Goal: Task Accomplishment & Management: Manage account settings

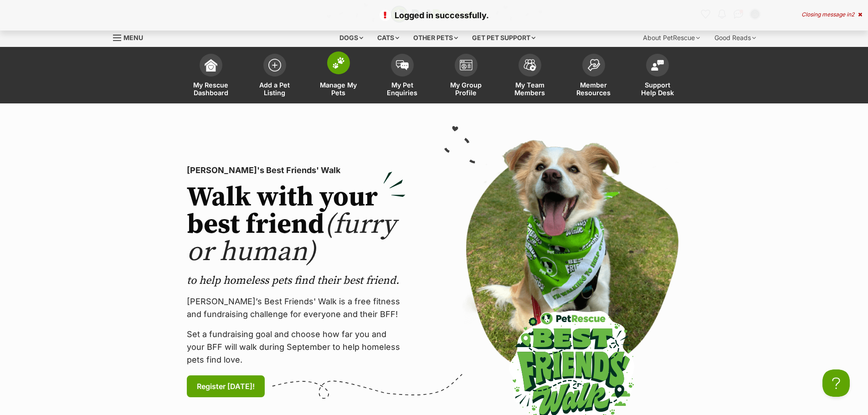
click at [339, 87] on span "Manage My Pets" at bounding box center [338, 88] width 41 height 15
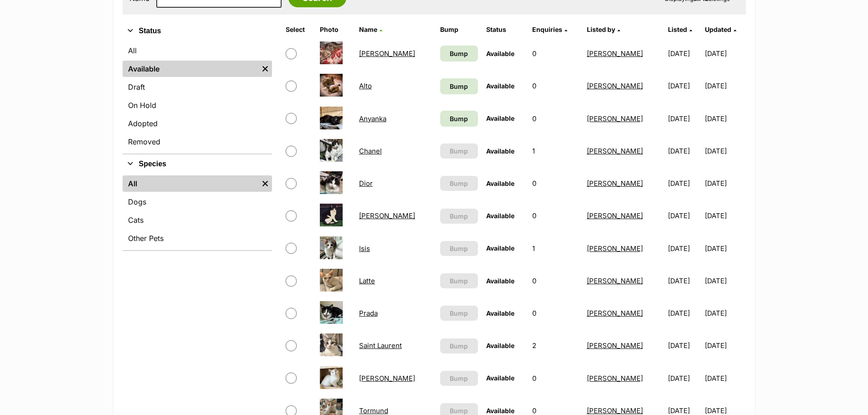
scroll to position [228, 0]
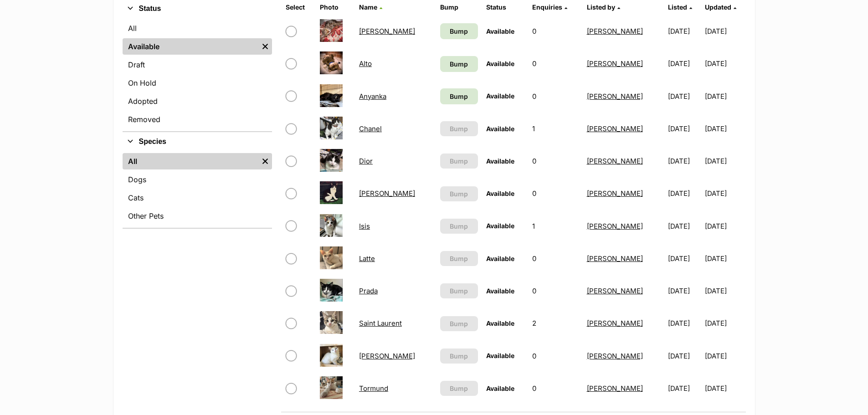
click at [369, 292] on link "Prada" at bounding box center [368, 291] width 19 height 9
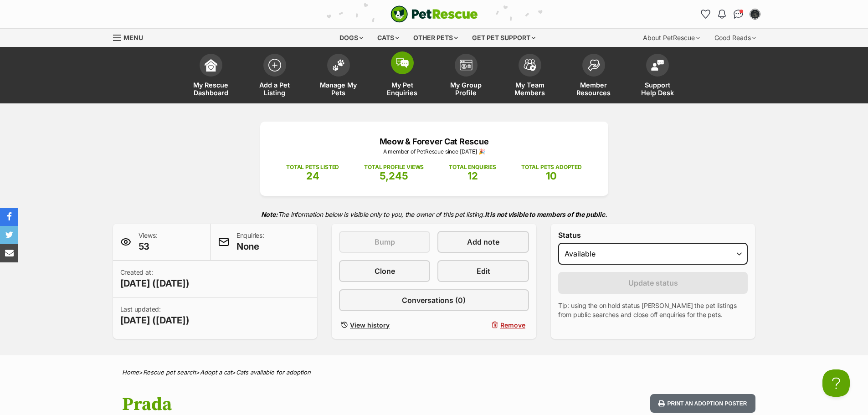
click at [396, 82] on span "My Pet Enquiries" at bounding box center [402, 88] width 41 height 15
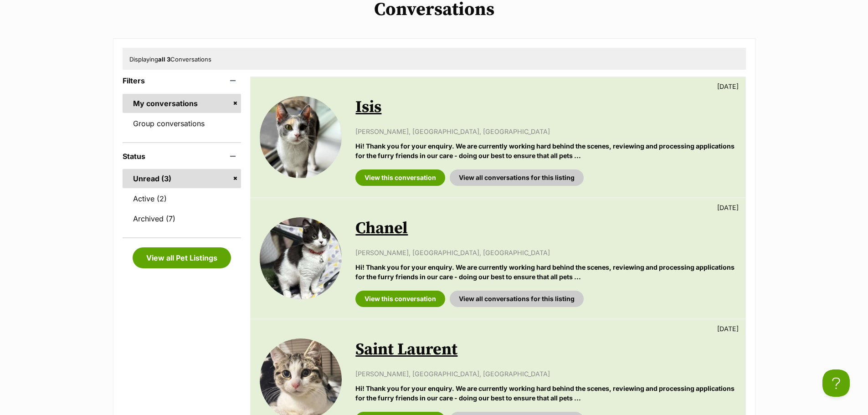
scroll to position [228, 0]
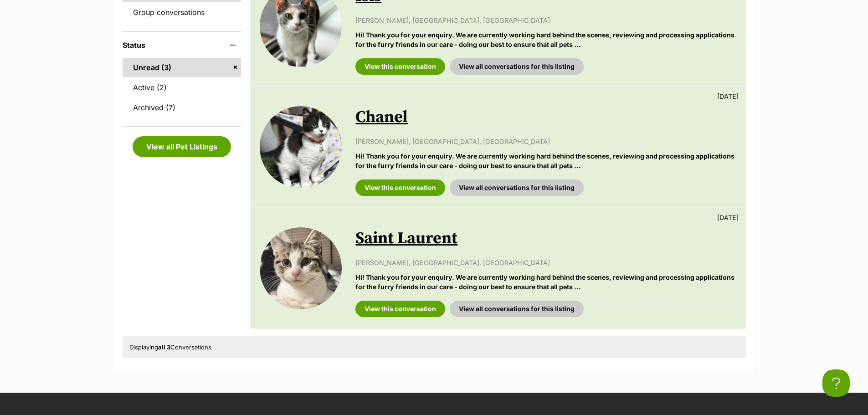
click at [388, 120] on link "Chanel" at bounding box center [381, 117] width 52 height 20
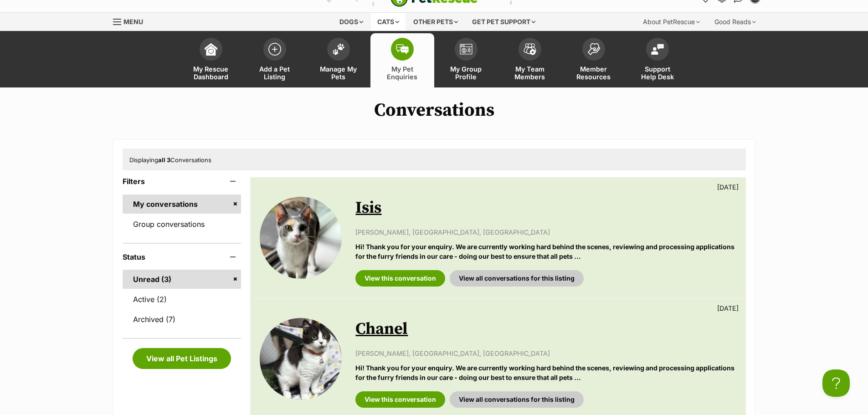
scroll to position [0, 0]
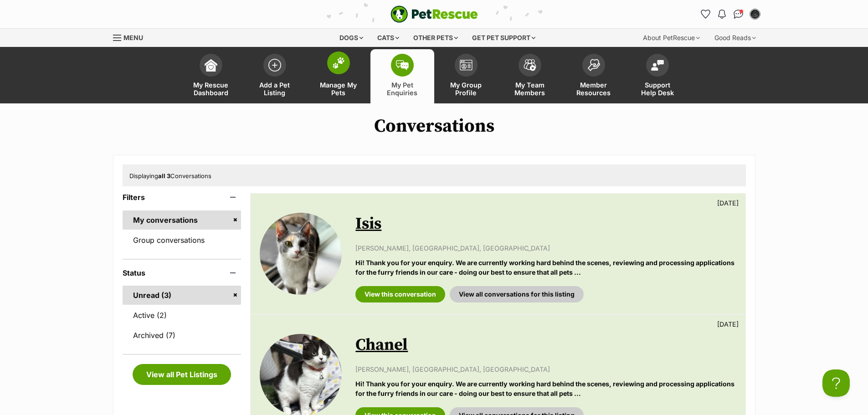
click at [350, 94] on span "Manage My Pets" at bounding box center [338, 88] width 41 height 15
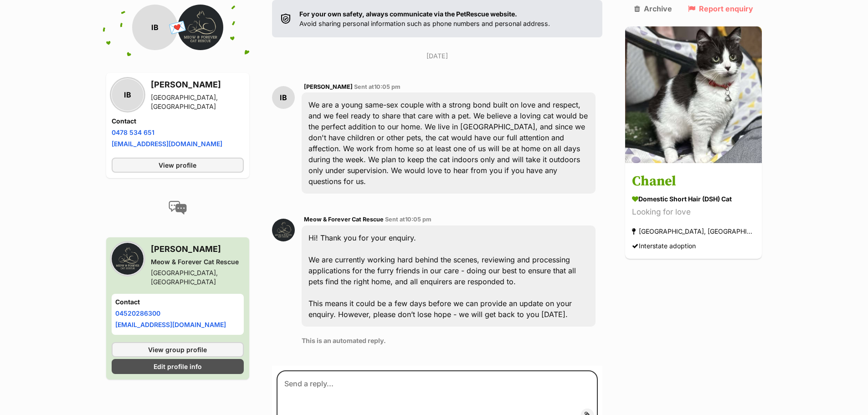
scroll to position [148, 0]
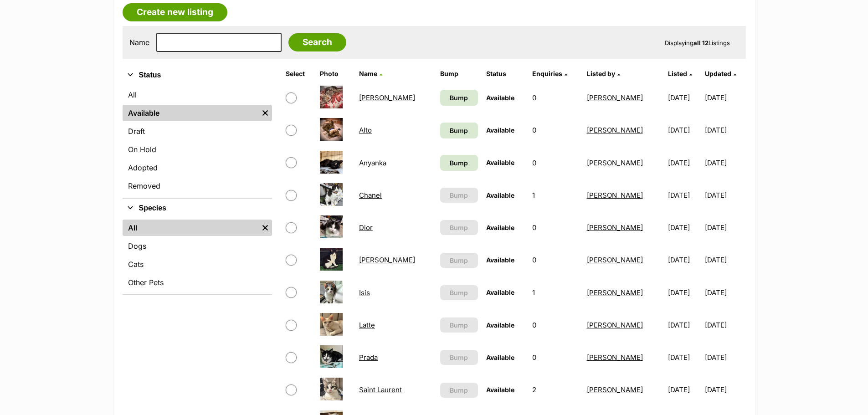
scroll to position [182, 0]
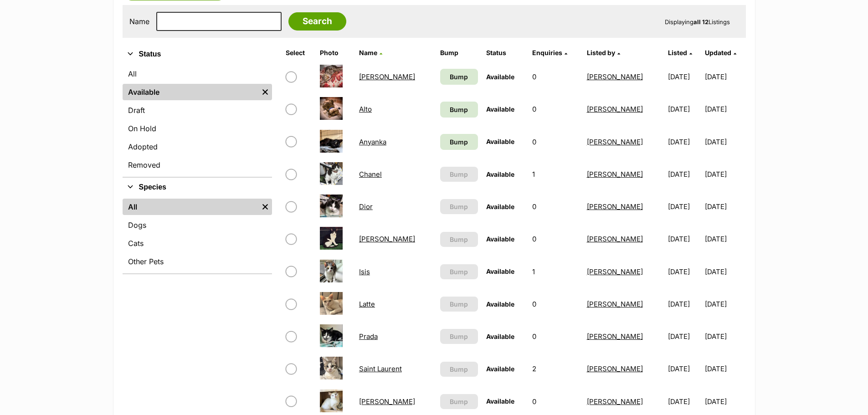
click at [358, 269] on td "Isis" at bounding box center [395, 271] width 80 height 31
click at [366, 271] on link "Isis" at bounding box center [364, 271] width 11 height 9
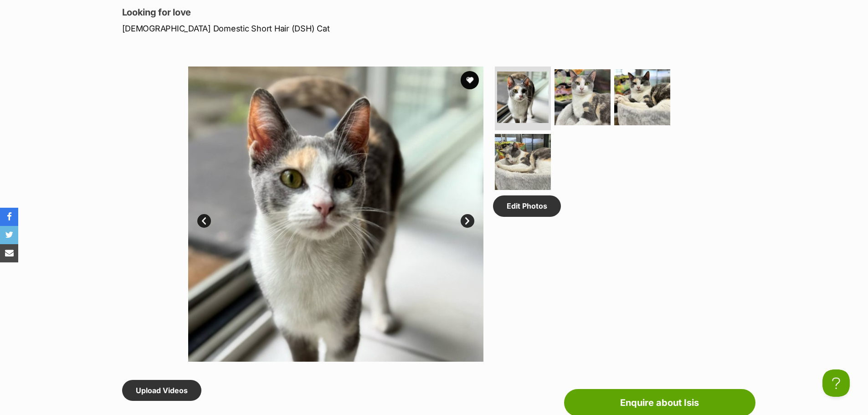
scroll to position [319, 0]
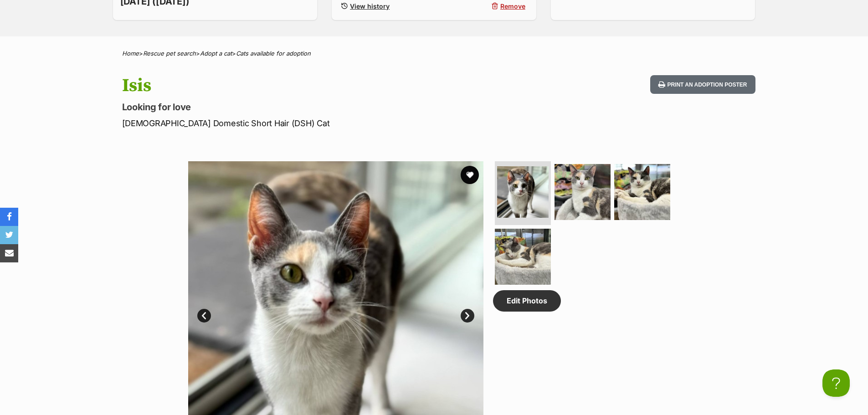
click at [468, 320] on link "Next" at bounding box center [468, 316] width 14 height 14
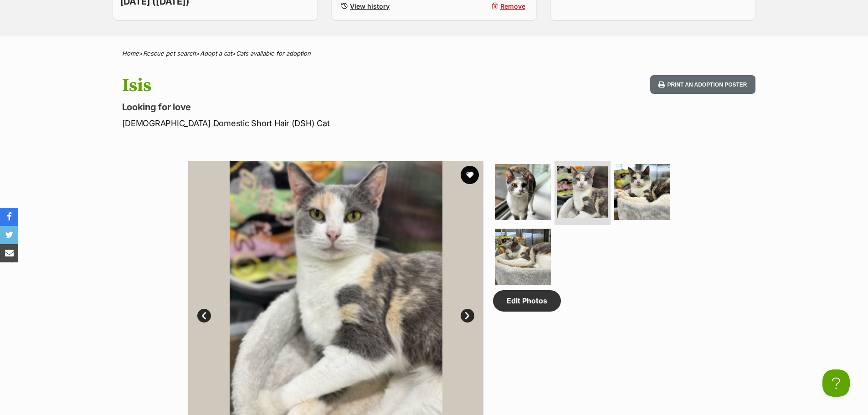
click at [468, 320] on link "Next" at bounding box center [468, 316] width 14 height 14
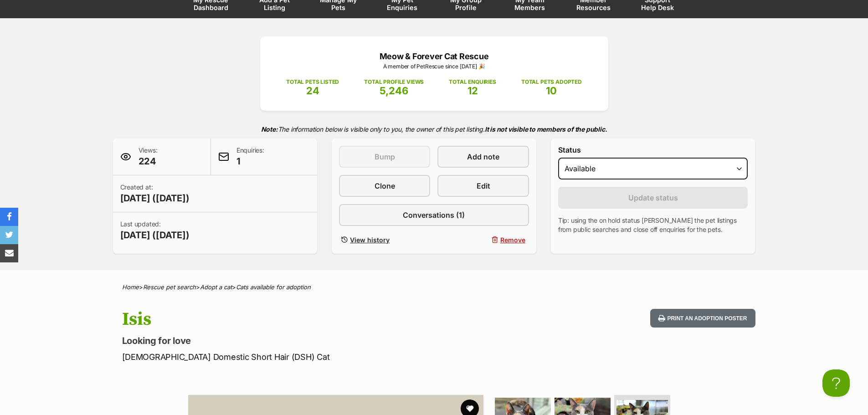
scroll to position [0, 0]
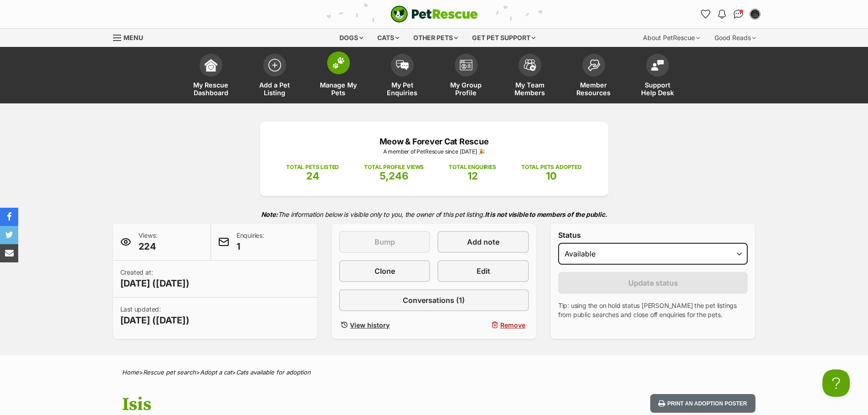
click at [344, 75] on link "Manage My Pets" at bounding box center [339, 76] width 64 height 54
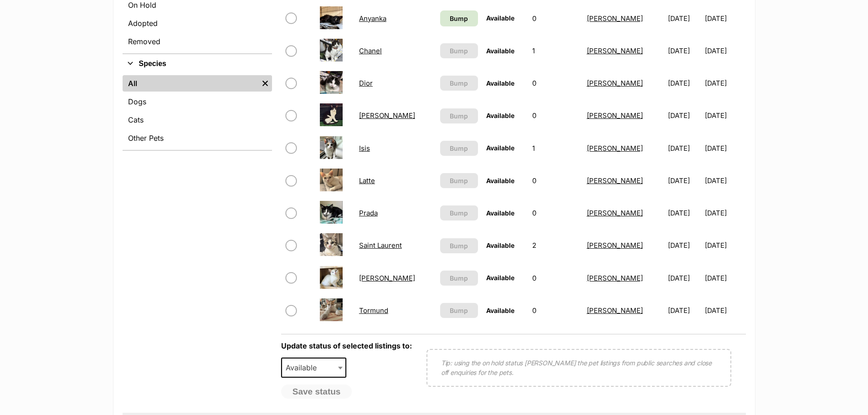
scroll to position [319, 0]
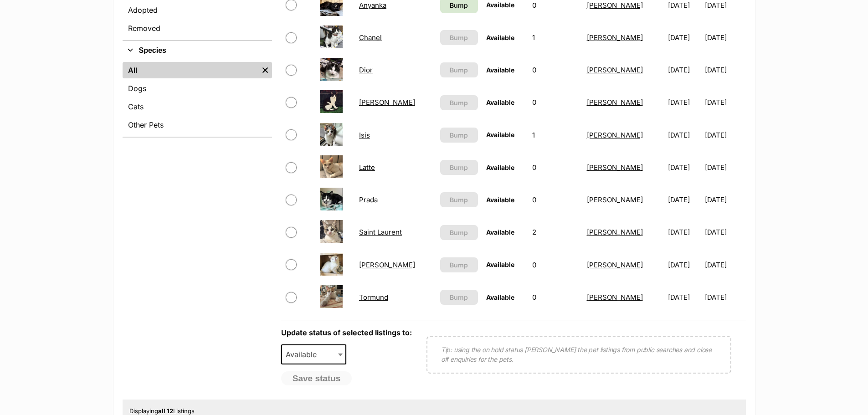
click at [371, 166] on link "Latte" at bounding box center [367, 167] width 16 height 9
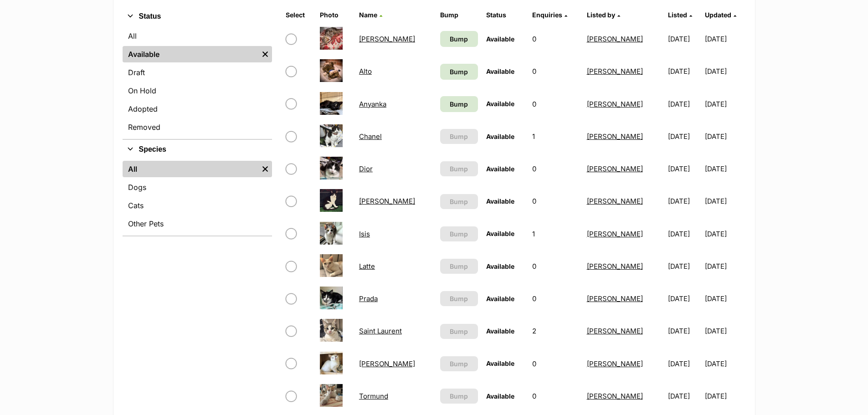
scroll to position [182, 0]
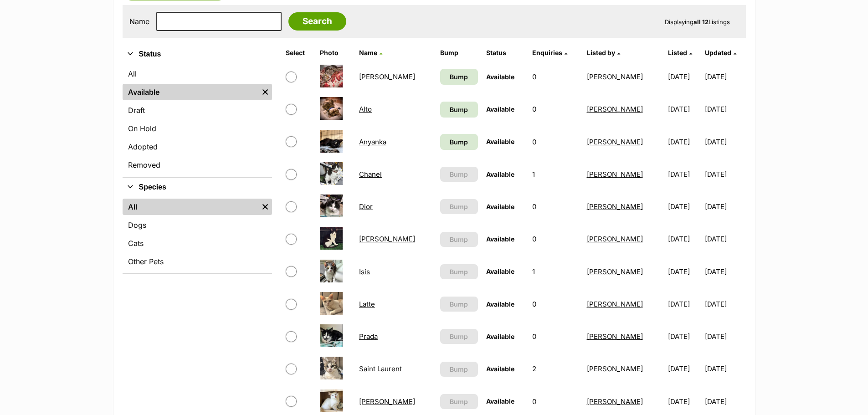
click at [366, 273] on link "Isis" at bounding box center [364, 271] width 11 height 9
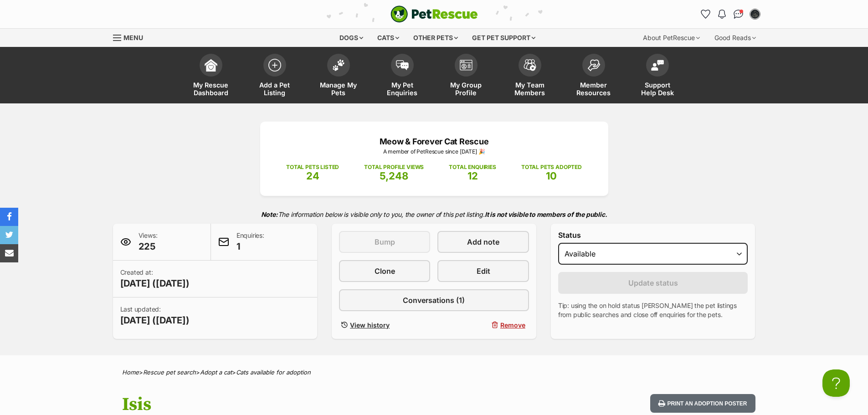
click at [765, 140] on div "Meow & Forever Cat Rescue A member of PetRescue since 2025 🎉 TOTAL PETS LISTED …" at bounding box center [434, 230] width 670 height 217
click at [354, 82] on span "Manage My Pets" at bounding box center [338, 88] width 41 height 15
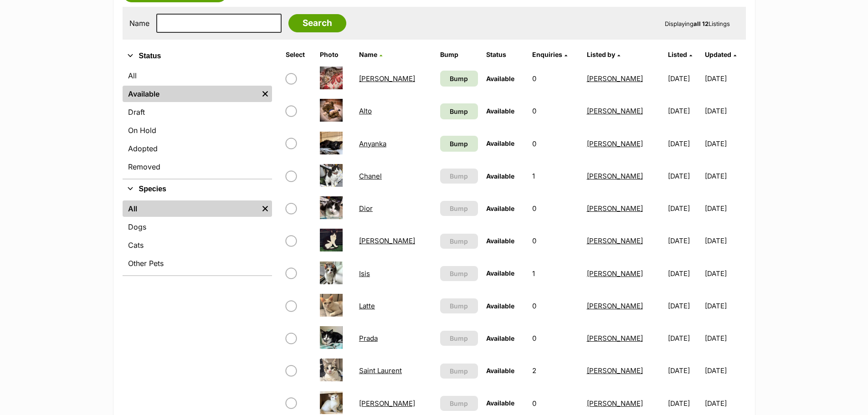
scroll to position [182, 0]
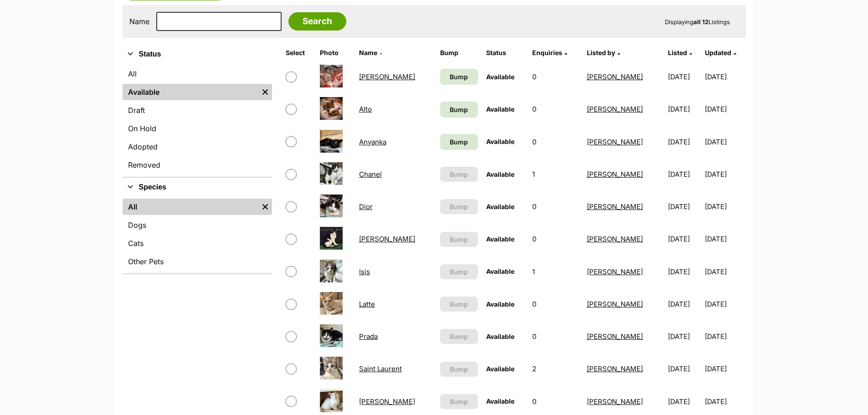
click at [372, 334] on link "Prada" at bounding box center [368, 336] width 19 height 9
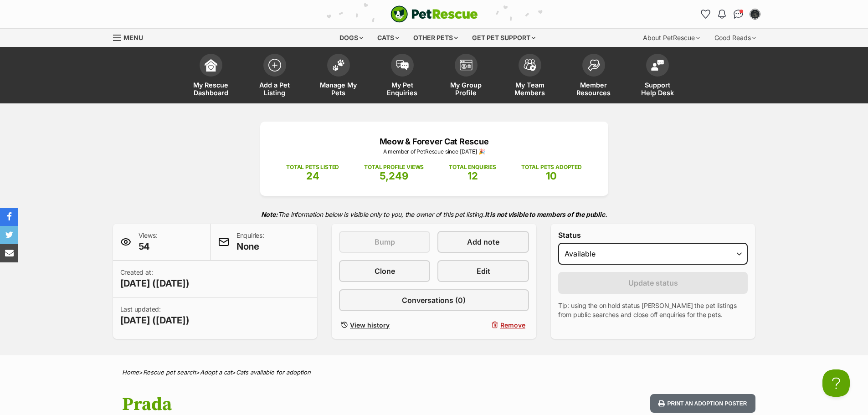
drag, startPoint x: 430, startPoint y: 16, endPoint x: 435, endPoint y: 13, distance: 6.2
click at [430, 16] on img "PetRescue" at bounding box center [433, 13] width 87 height 17
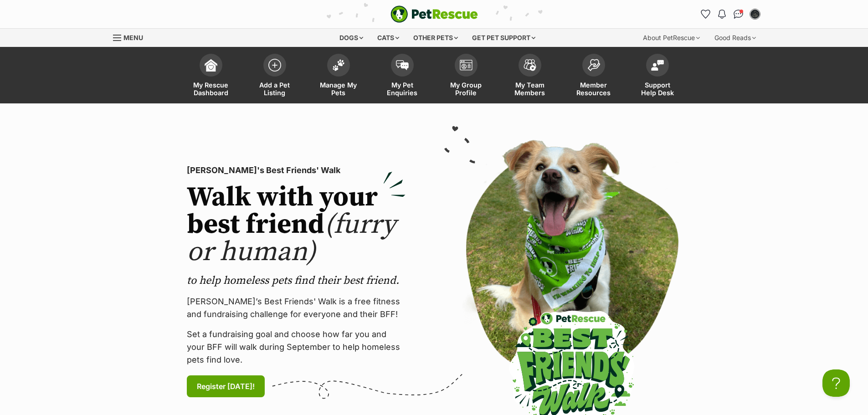
click at [142, 34] on span "Menu" at bounding box center [133, 38] width 20 height 8
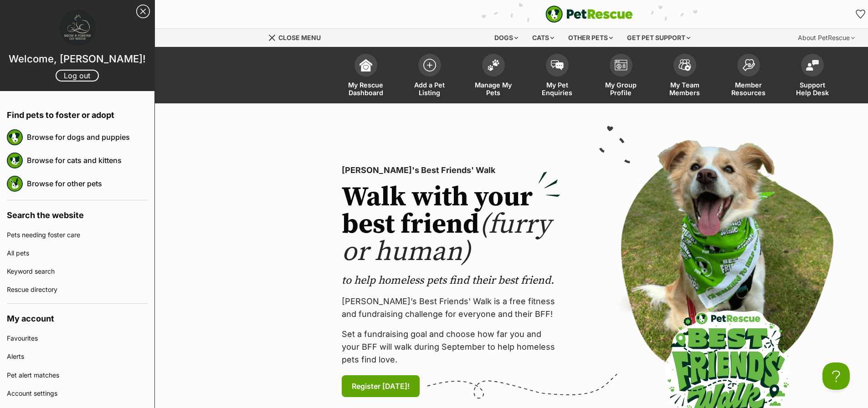
click at [271, 42] on link "Close menu" at bounding box center [297, 37] width 59 height 16
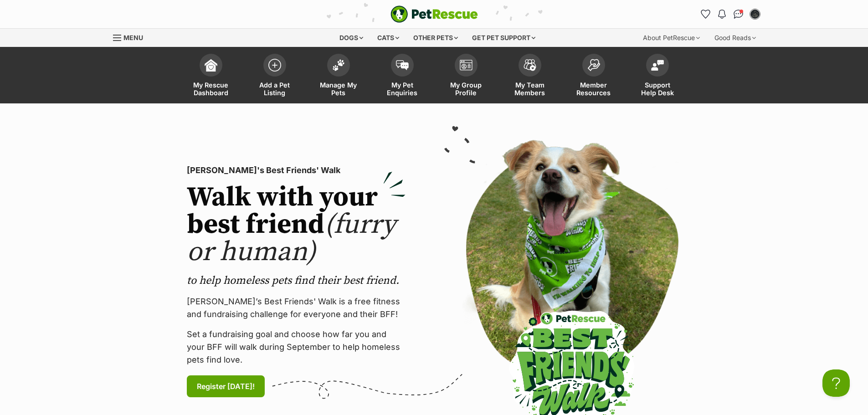
click at [769, 160] on section "[PERSON_NAME]'s Best Friends' Walk Walk with your best friend (furry or human) …" at bounding box center [434, 281] width 868 height 356
